Goal: Information Seeking & Learning: Compare options

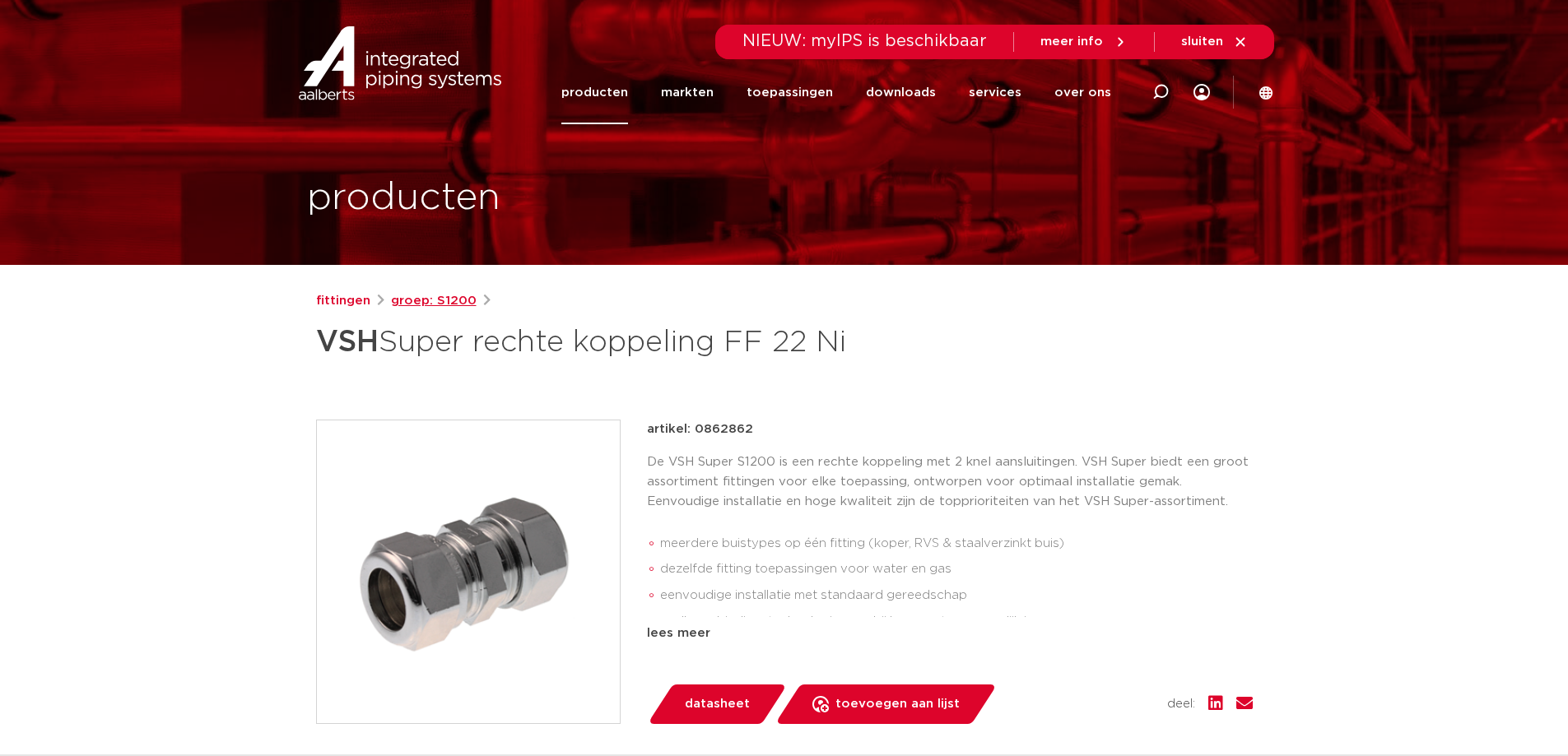
click at [430, 298] on link "groep: S1200" at bounding box center [434, 301] width 85 height 19
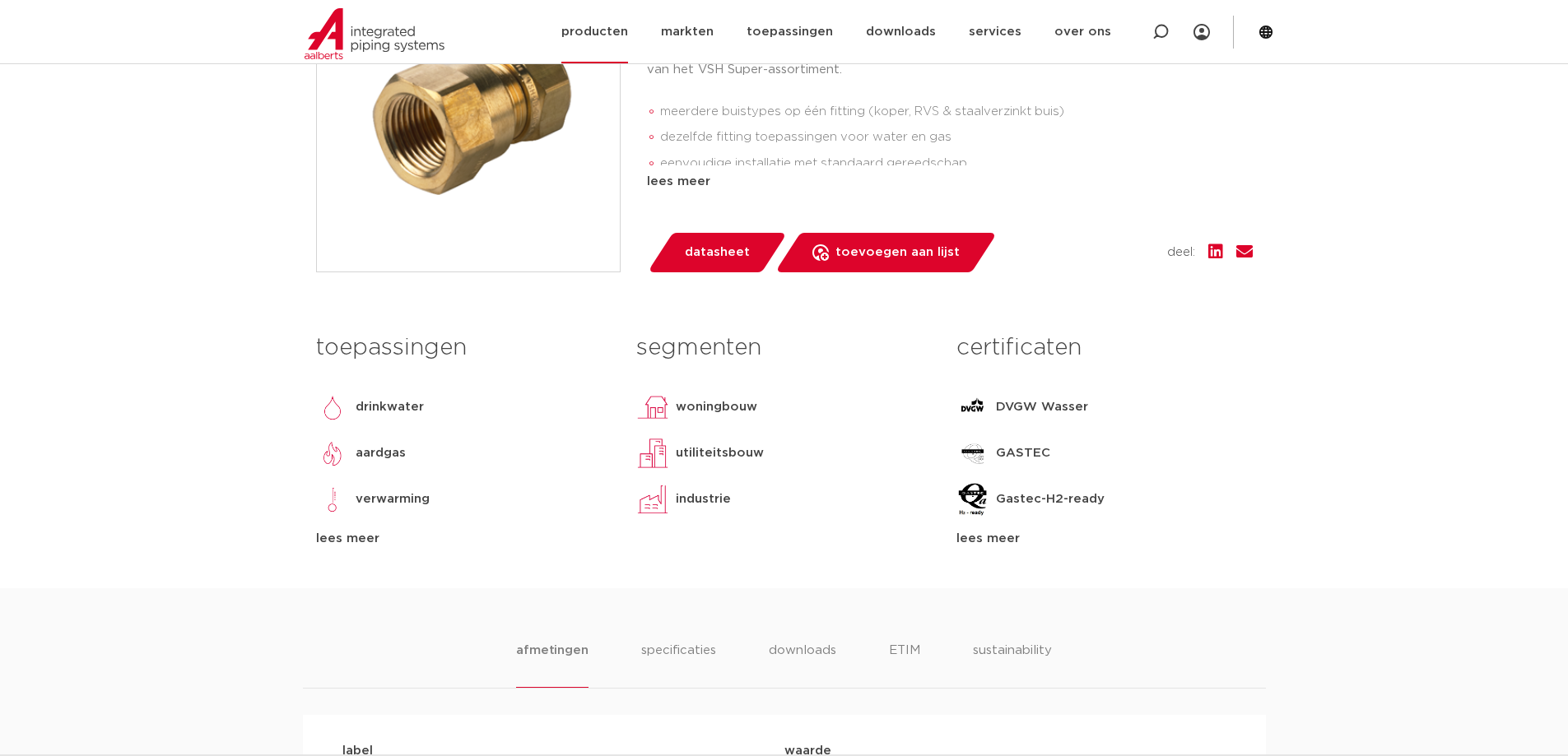
scroll to position [247, 0]
